Goal: Answer question/provide support

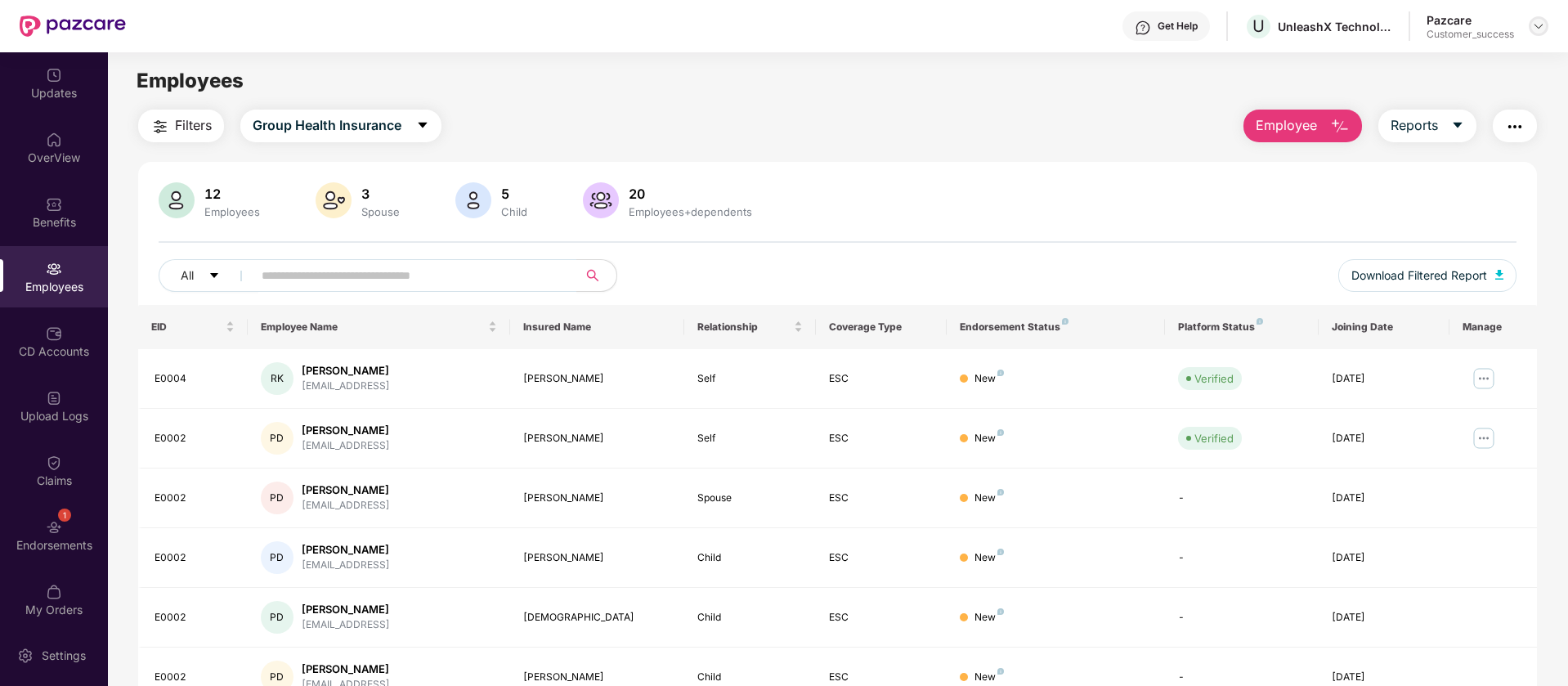
click at [1540, 30] on img at bounding box center [1539, 27] width 13 height 13
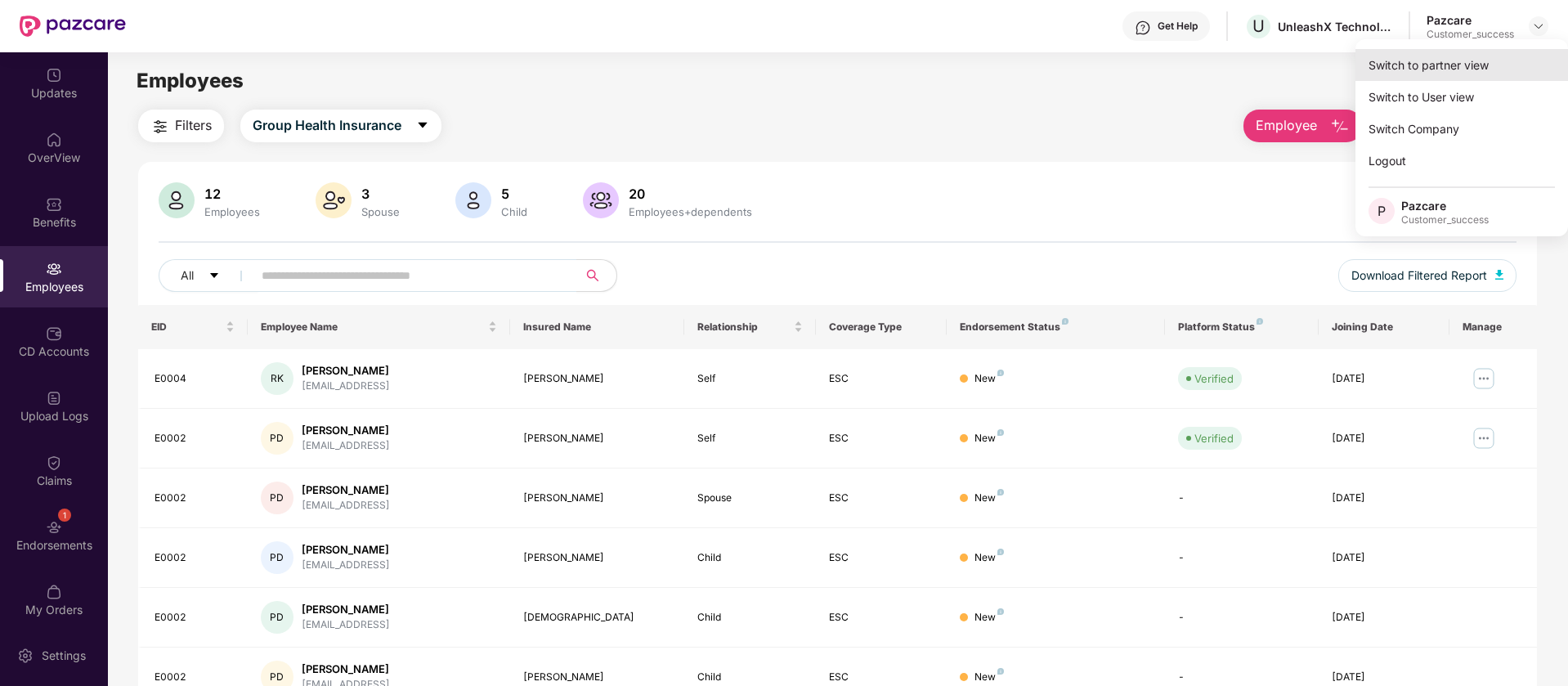
click at [1471, 68] on div "Switch to partner view" at bounding box center [1462, 64] width 212 height 32
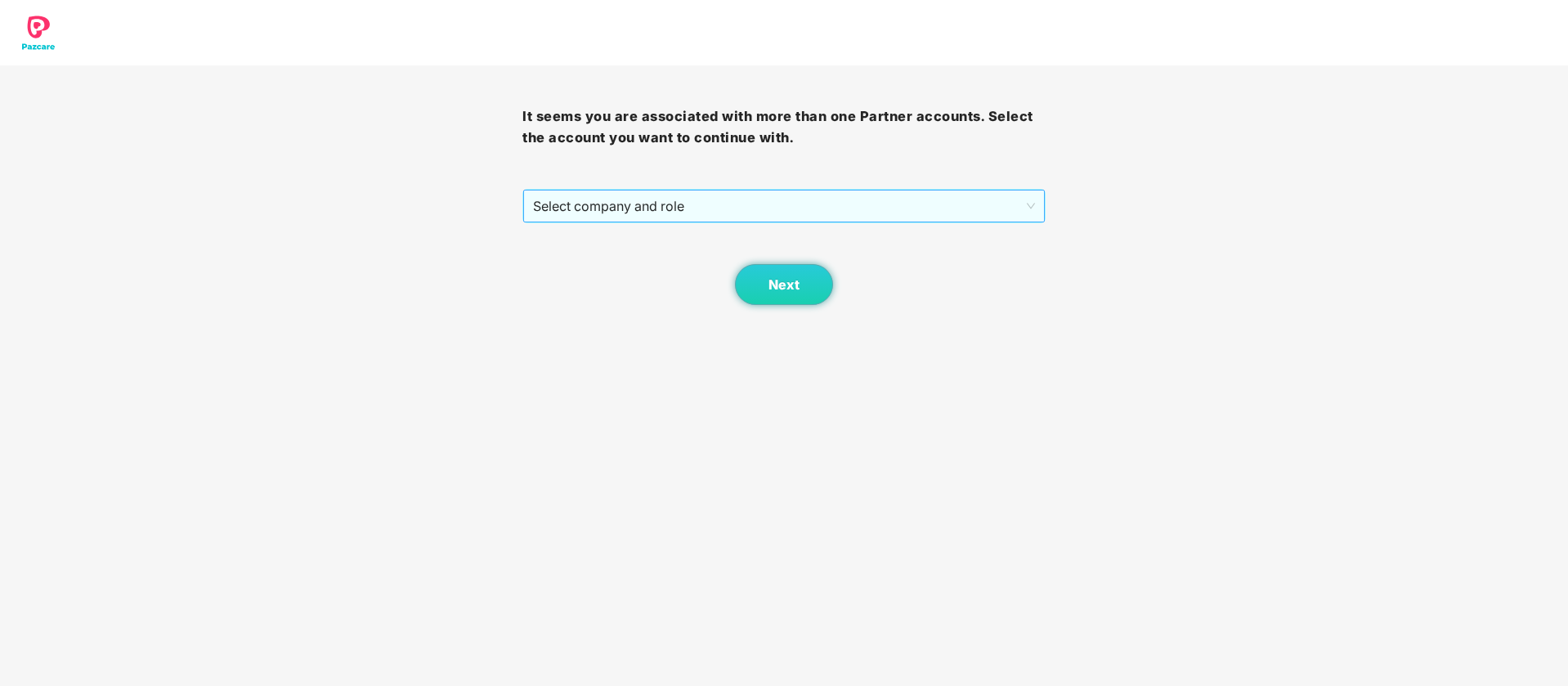
click at [813, 206] on span "Select company and role" at bounding box center [784, 206] width 501 height 31
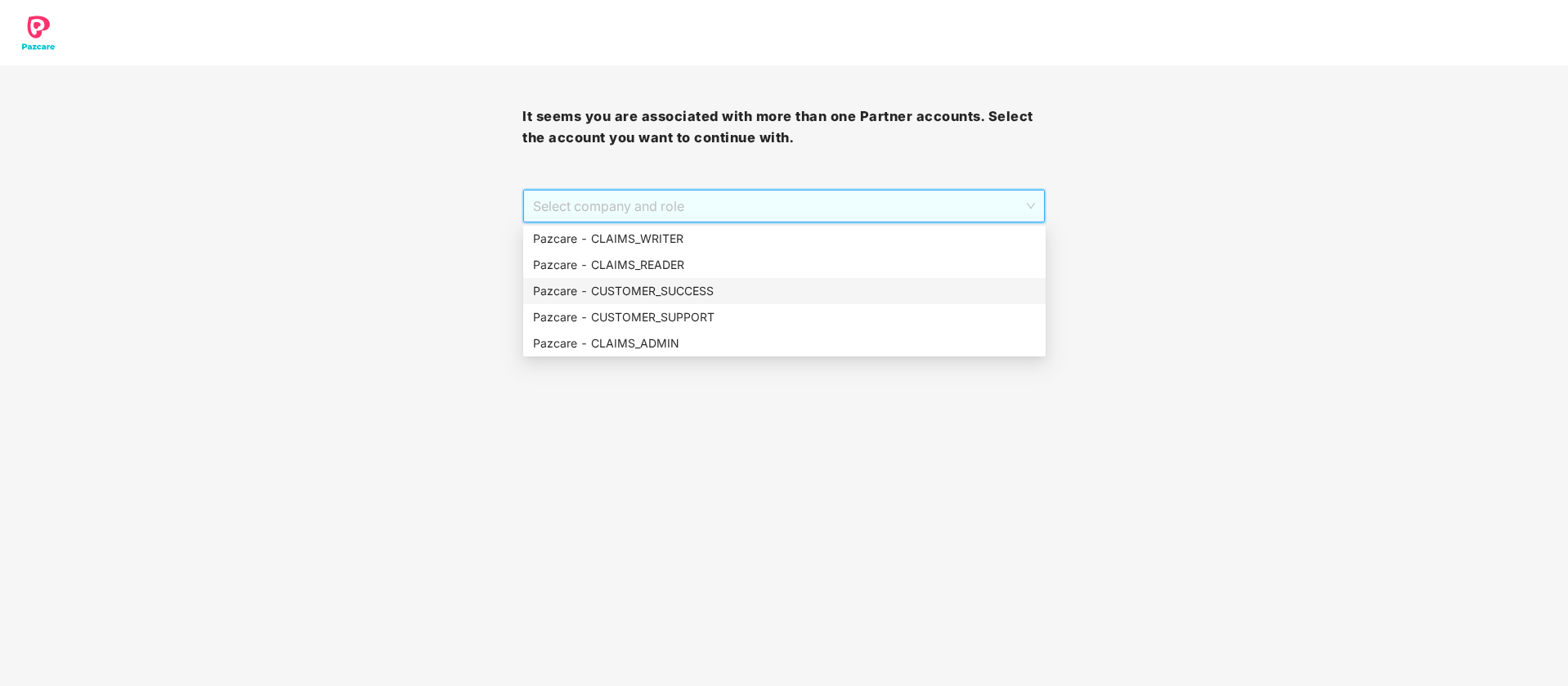
click at [696, 291] on div "Pazcare - CUSTOMER_SUCCESS" at bounding box center [784, 291] width 503 height 18
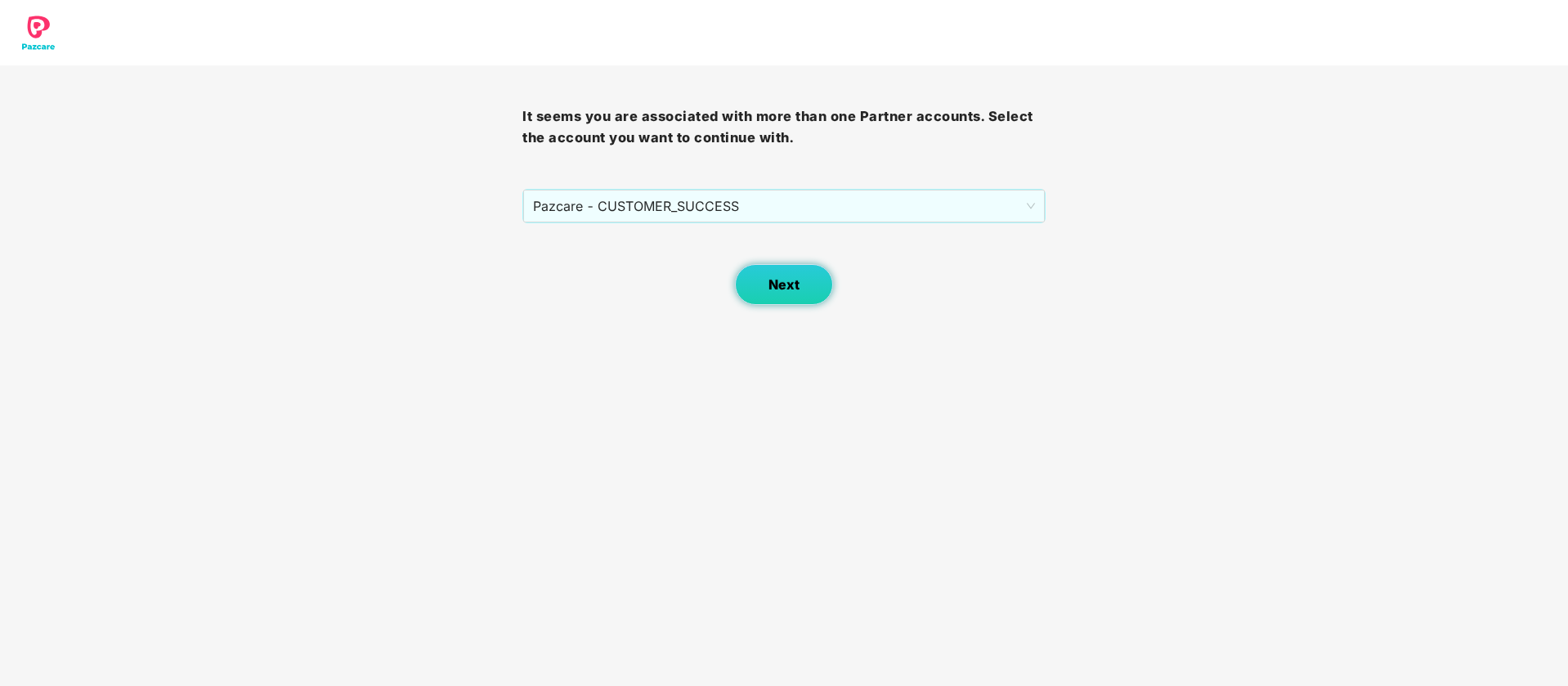
click at [784, 290] on span "Next" at bounding box center [784, 285] width 31 height 15
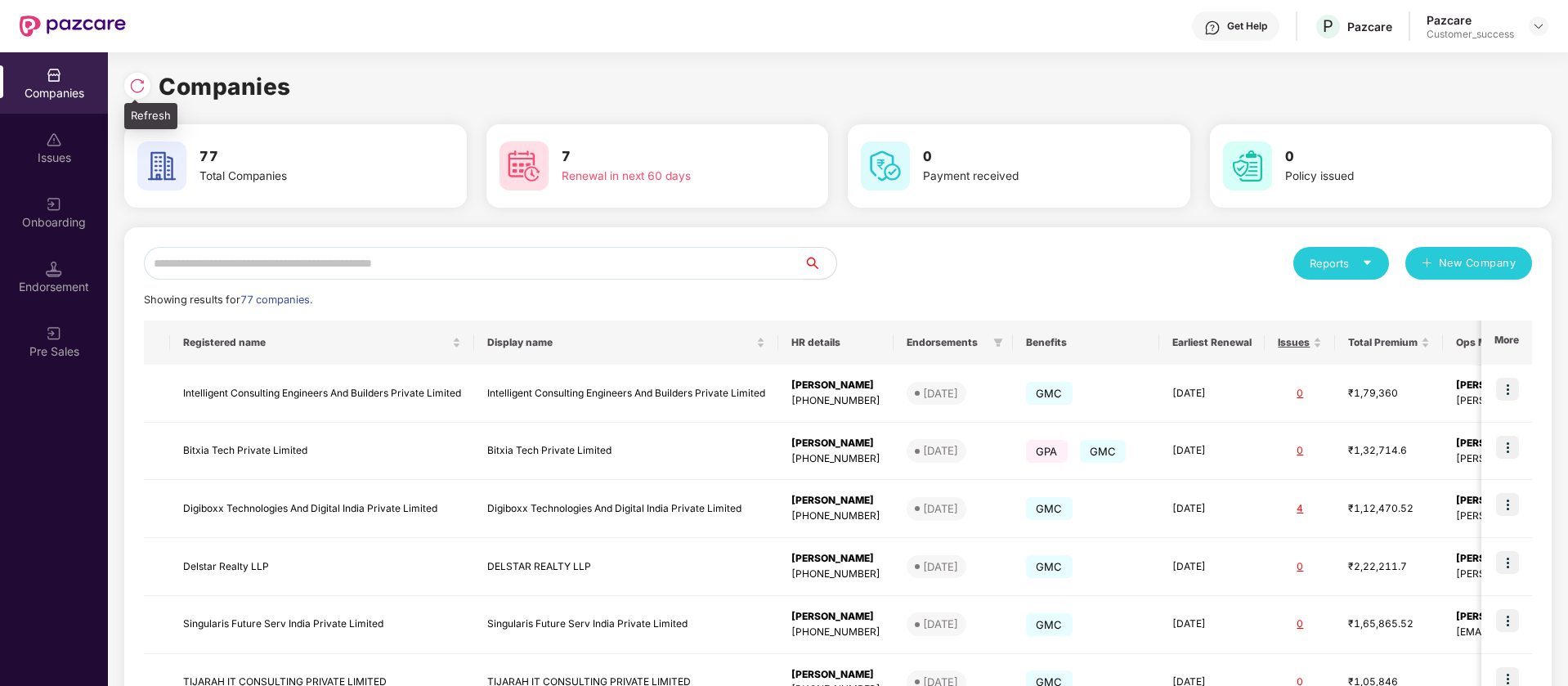
click at [155, 74] on div at bounding box center [142, 84] width 34 height 31
click at [141, 80] on img at bounding box center [137, 85] width 16 height 16
click at [71, 218] on div "Onboarding" at bounding box center [54, 222] width 108 height 16
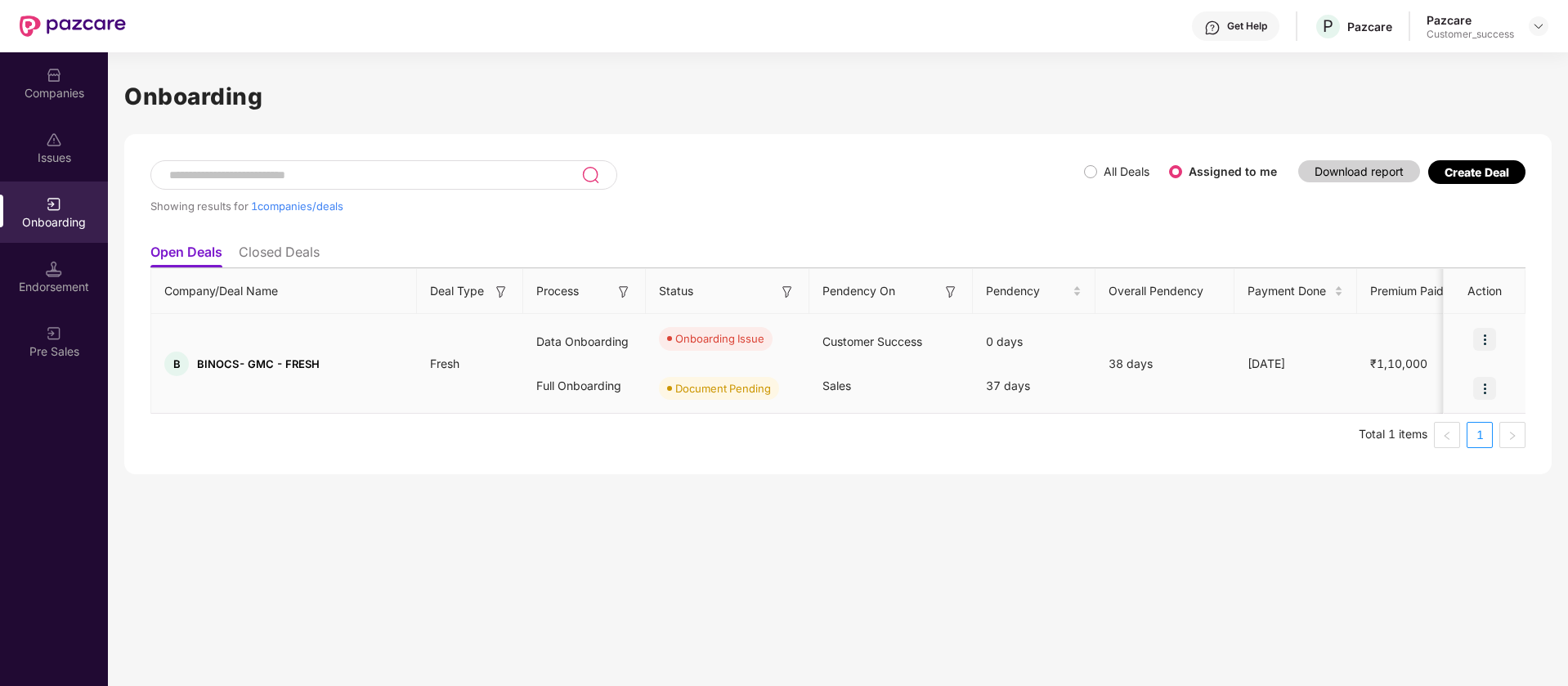
click at [1492, 336] on img at bounding box center [1485, 340] width 23 height 23
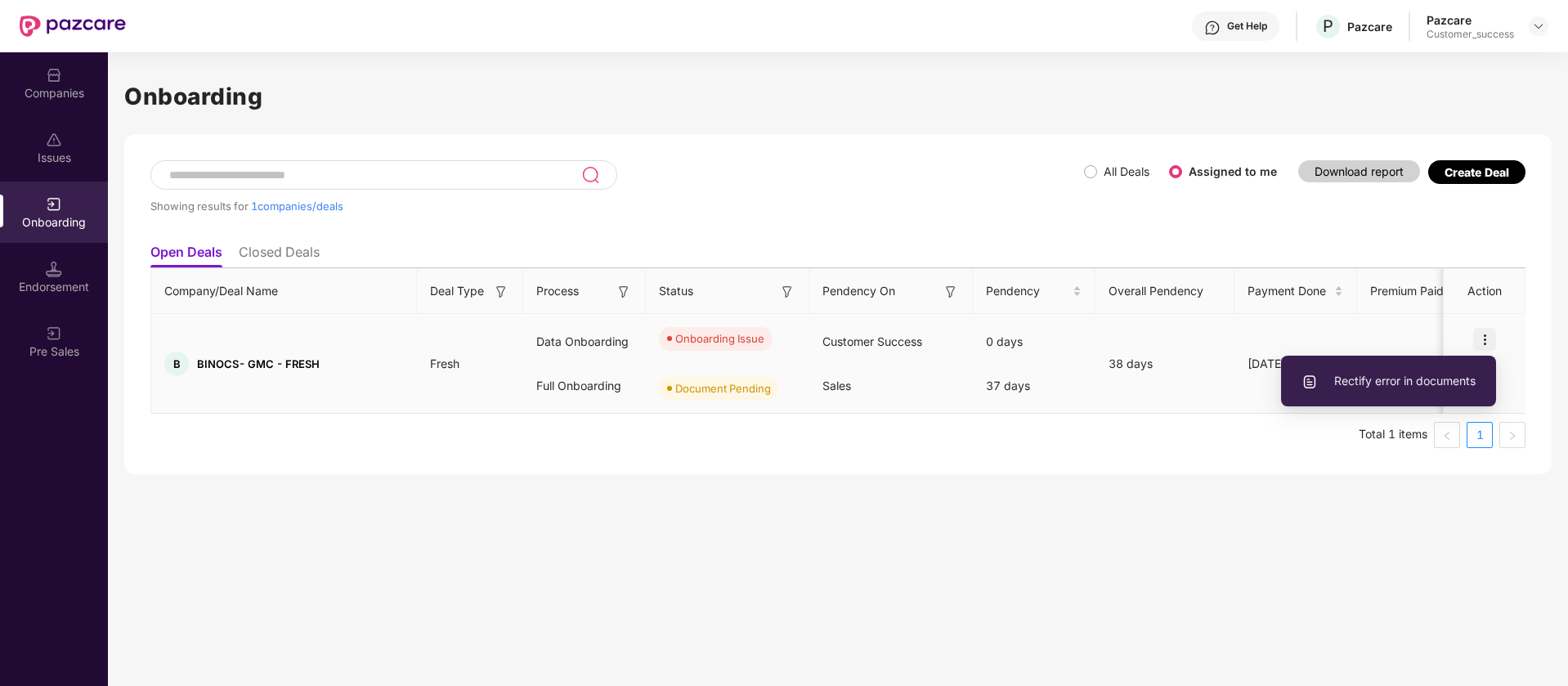
click at [1440, 385] on span "Rectify error in documents" at bounding box center [1389, 381] width 174 height 18
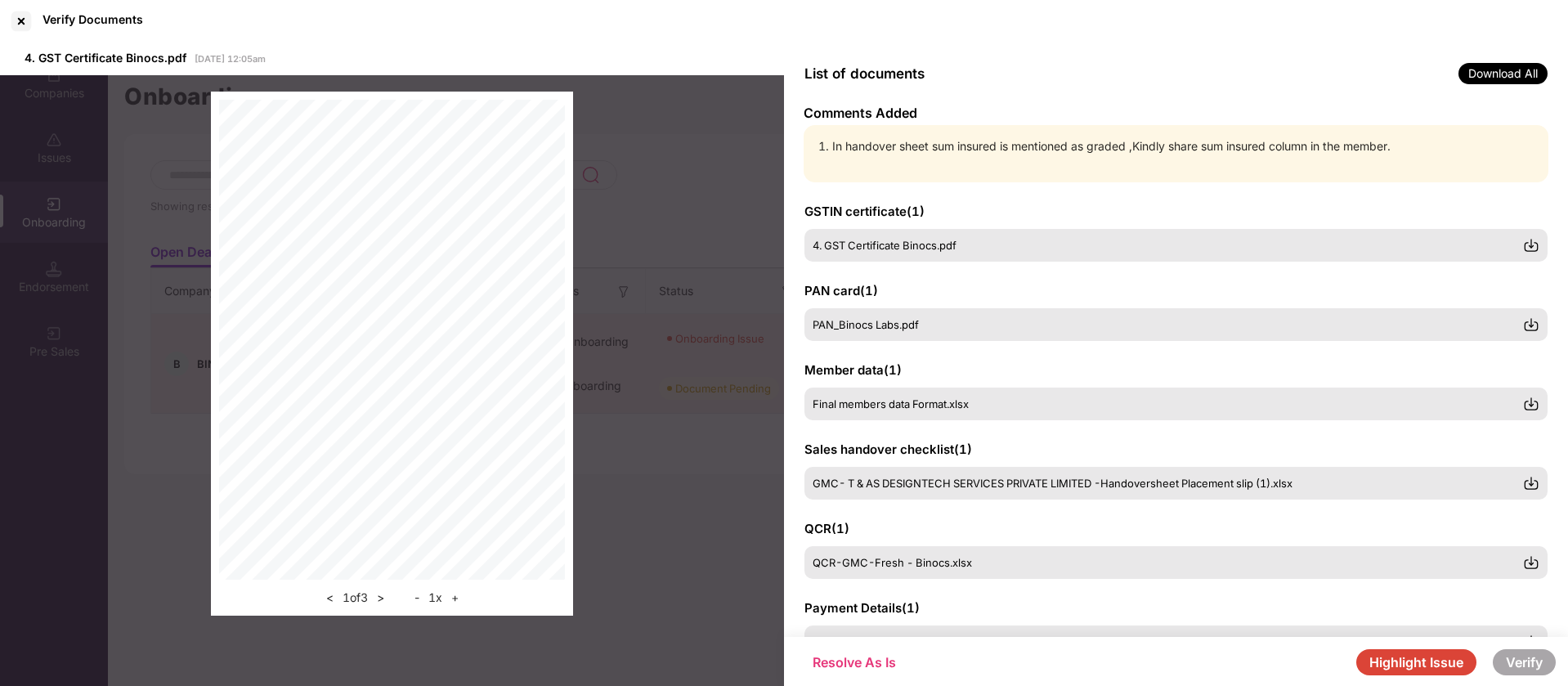
click at [1189, 163] on div "In handover sheet sum insured is mentioned as graded ,Kindly share sum insured …" at bounding box center [1176, 154] width 745 height 57
click at [1193, 149] on li "In handover sheet sum insured is mentioned as graded ,Kindly share sum insured …" at bounding box center [1184, 146] width 704 height 18
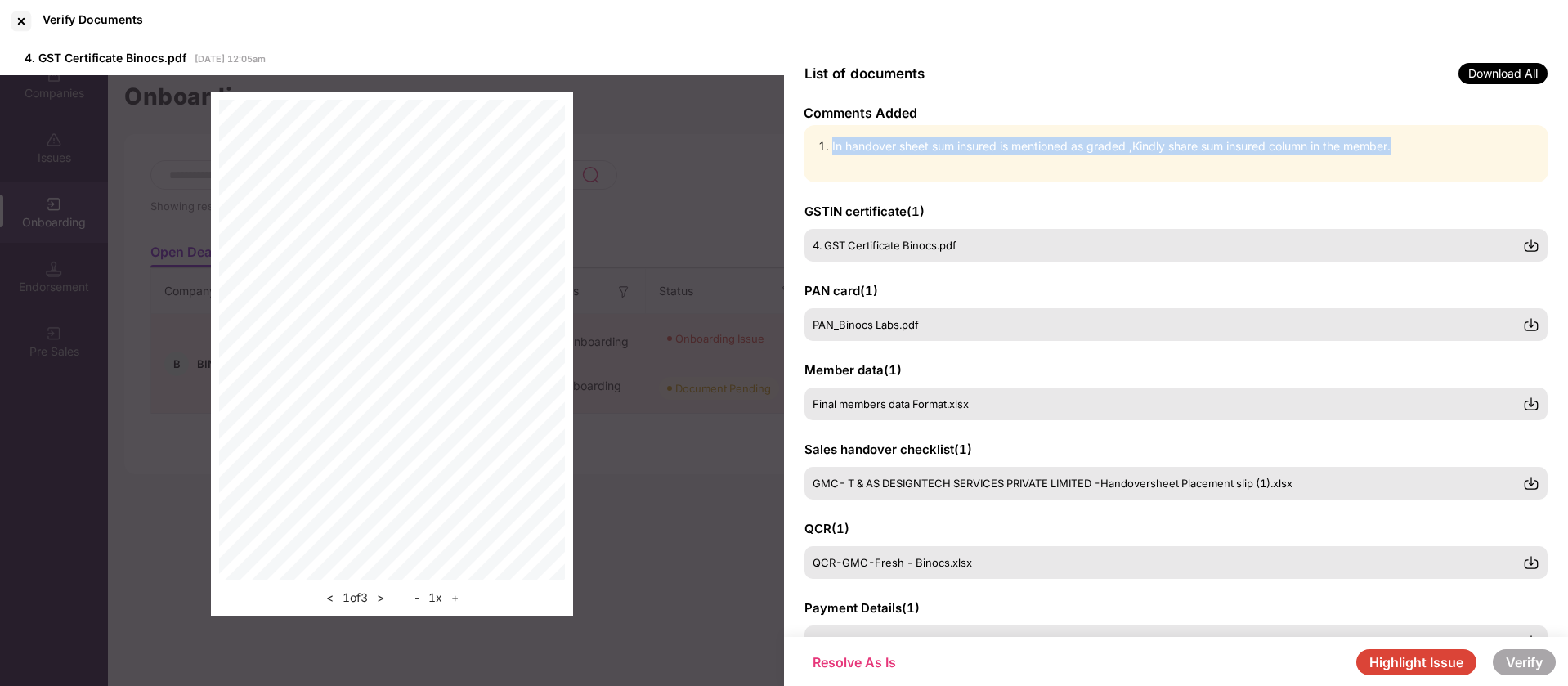
click at [1193, 149] on li "In handover sheet sum insured is mentioned as graded ,Kindly share sum insured …" at bounding box center [1184, 146] width 704 height 18
copy li "In handover sheet sum insured is mentioned as graded ,Kindly share sum insured …"
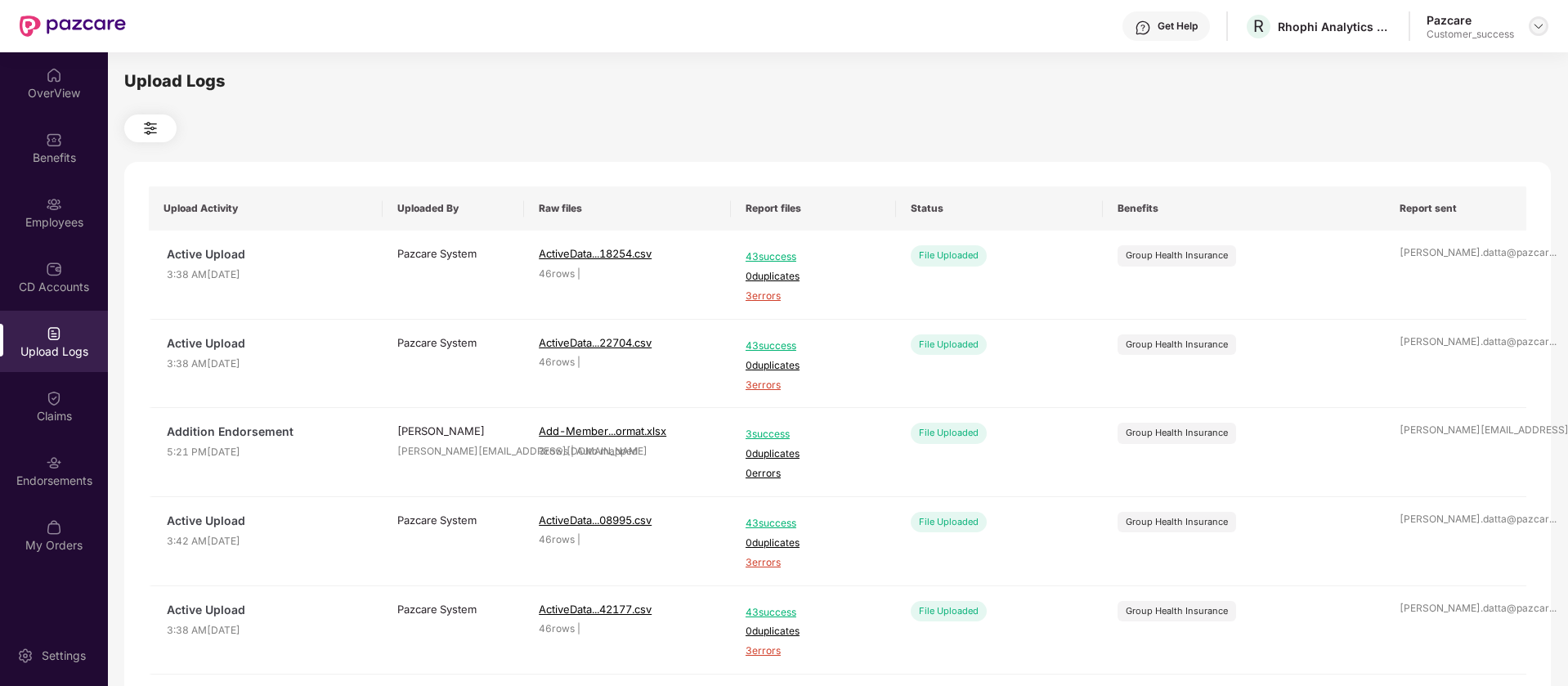
click at [1538, 22] on img at bounding box center [1539, 27] width 13 height 13
click at [1448, 65] on div "Switch to partner view" at bounding box center [1462, 64] width 212 height 32
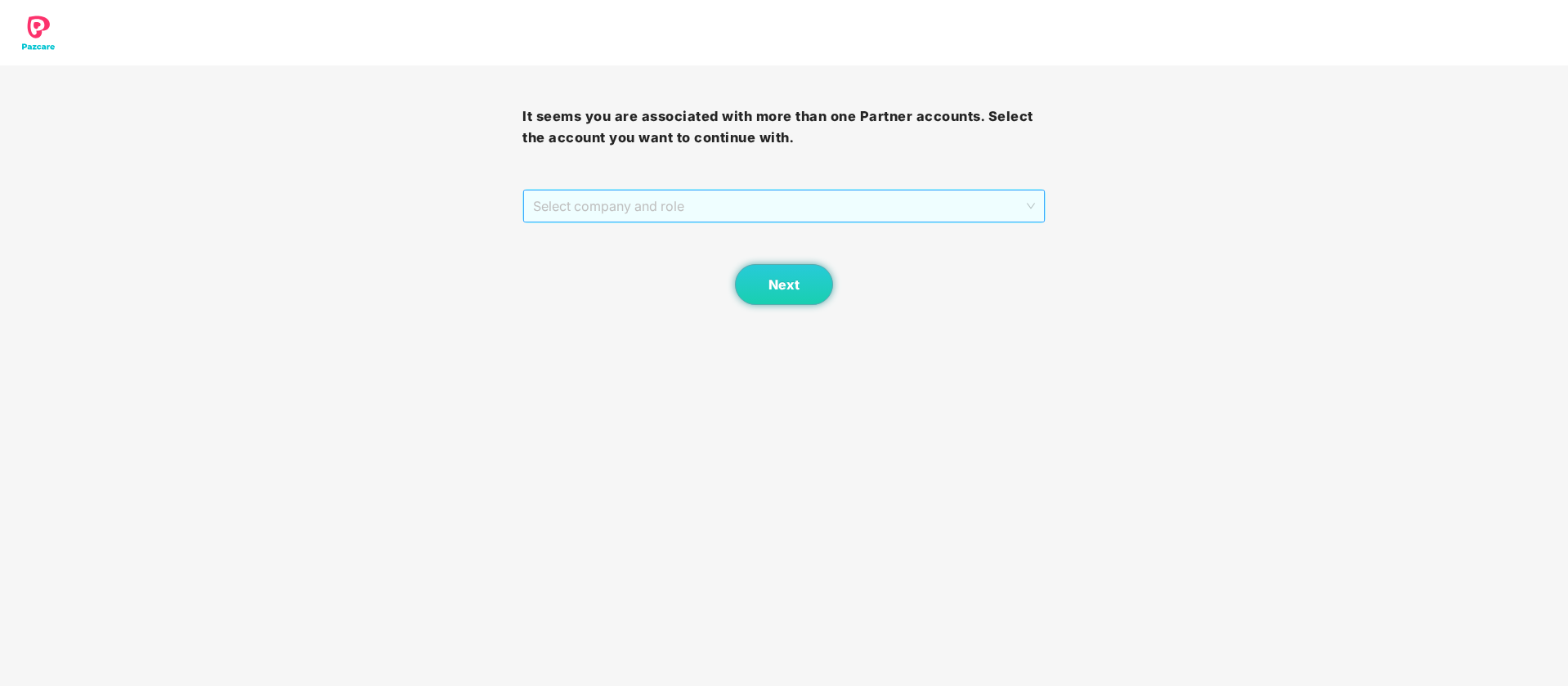
click at [644, 216] on span "Select company and role" at bounding box center [784, 206] width 501 height 31
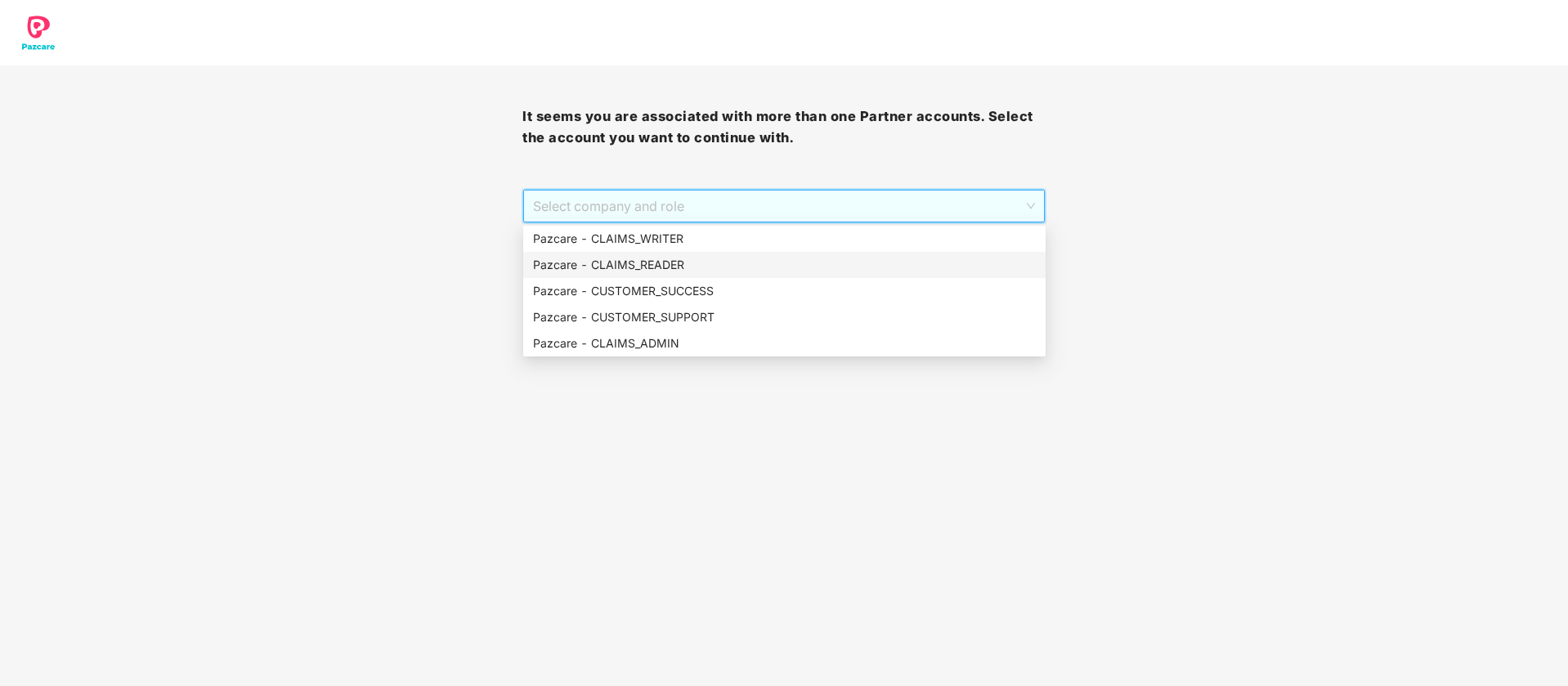
click at [673, 279] on div "Pazcare - CUSTOMER_SUCCESS" at bounding box center [784, 291] width 522 height 26
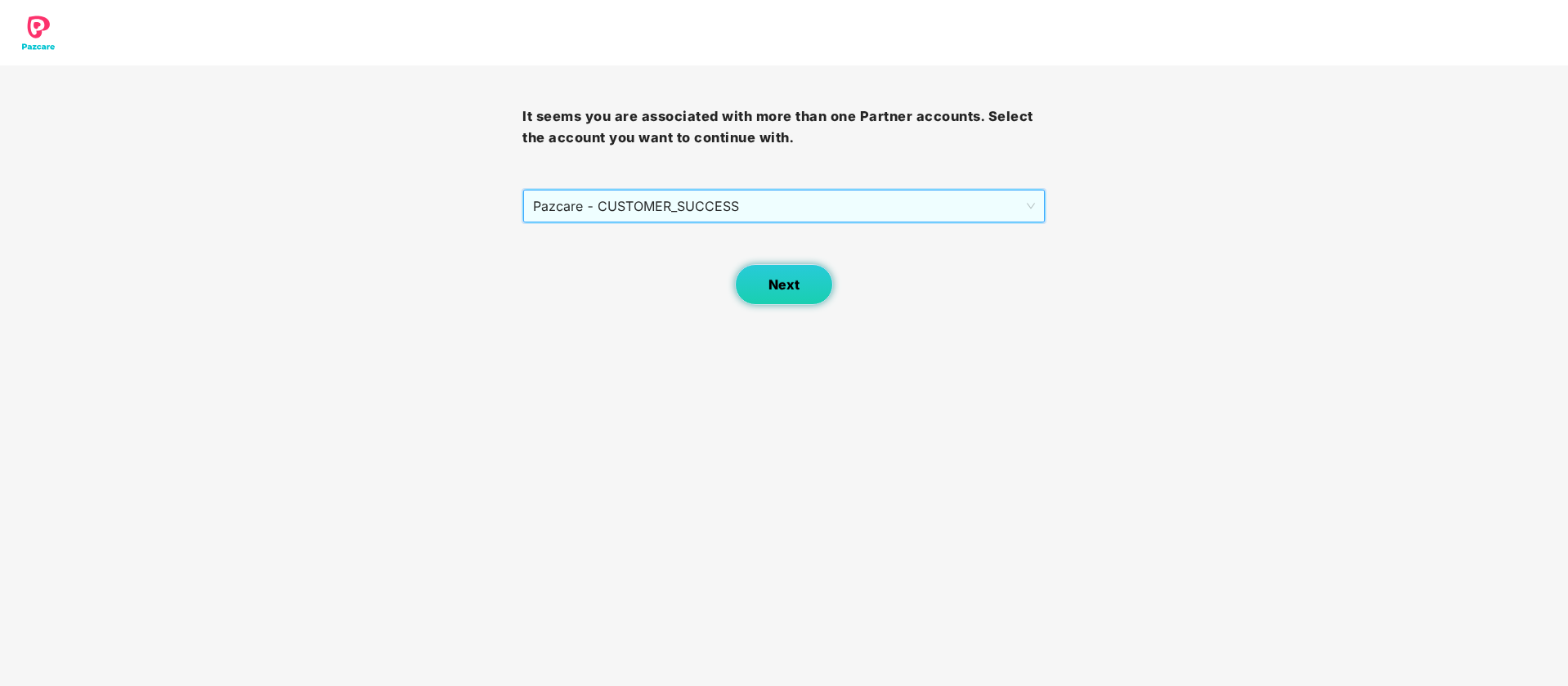
click at [784, 289] on span "Next" at bounding box center [784, 285] width 31 height 15
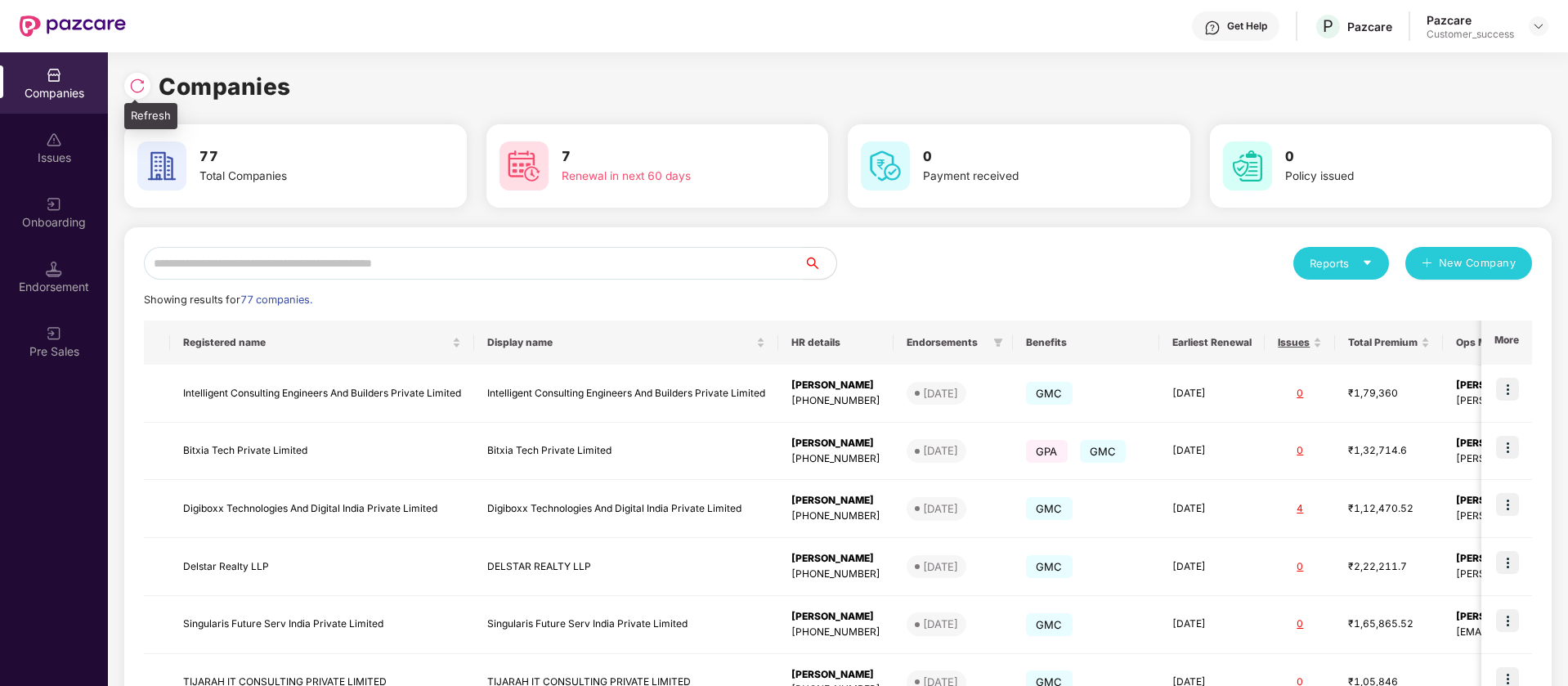
click at [144, 87] on img at bounding box center [137, 85] width 16 height 16
